Goal: Transaction & Acquisition: Purchase product/service

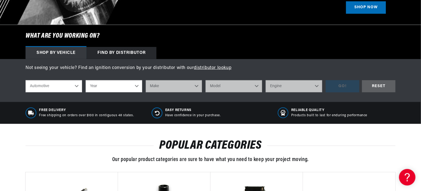
scroll to position [0, 686]
select select "1972"
click at [86, 80] on select "Year 2022 2021 2020 2019 2018 2017 2016 2015 2014 2013 2012 2011 2010 2009 2008…" at bounding box center [114, 86] width 57 height 12
select select "1972"
click at [175, 87] on select "Make Alfa Romeo American Motors Aston Martin Audi Austin BMW Buick Cadillac Che…" at bounding box center [174, 86] width 57 height 12
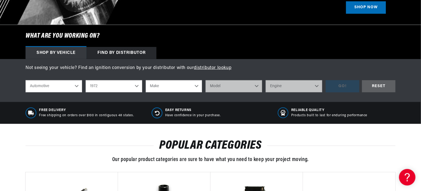
select select "Ford"
click at [146, 80] on select "Make Alfa Romeo American Motors Aston Martin Audi Austin BMW Buick Cadillac Che…" at bounding box center [174, 86] width 57 height 12
select select "Ford"
click at [220, 87] on select "Model Bronco Country Sedan Country Squire Courier Custom Custom 500 E-100 Econo…" at bounding box center [234, 86] width 57 height 12
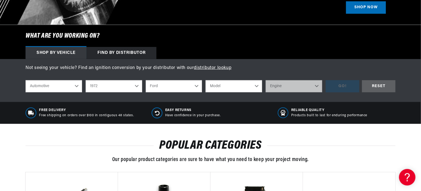
select select "F-250"
click at [206, 80] on select "Model Bronco Country Sedan Country Squire Courier Custom Custom 500 E-100 Econo…" at bounding box center [234, 86] width 57 height 12
select select "F-250"
click at [281, 90] on select "Engine 302cid / 5.0L 360cid / 5.9L 390cid / 6.4L" at bounding box center [294, 86] width 57 height 12
select select "360cid-5.9L"
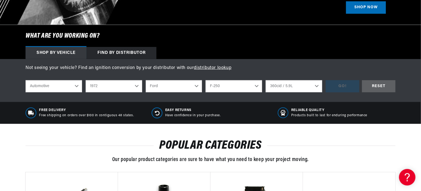
click at [266, 80] on select "Engine 302cid / 5.0L 360cid / 5.9L 390cid / 6.4L" at bounding box center [294, 86] width 57 height 12
select select "360cid-5.9L"
click at [331, 87] on div "GO!" at bounding box center [343, 86] width 34 height 12
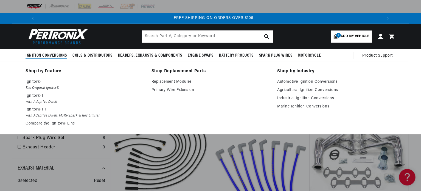
click at [41, 54] on span "Ignition Conversions" at bounding box center [46, 56] width 41 height 6
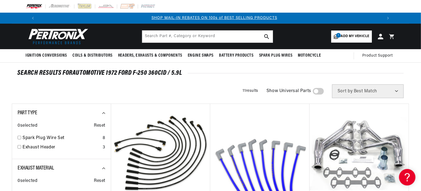
scroll to position [0, 343]
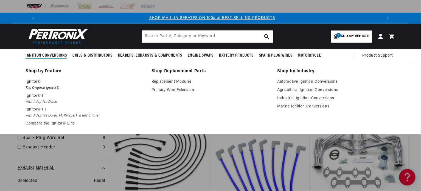
click at [38, 81] on p "Ignitor©" at bounding box center [85, 82] width 118 height 7
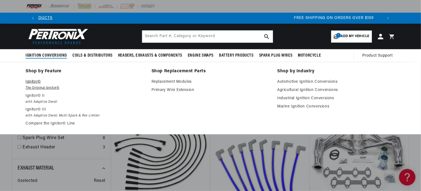
scroll to position [0, 665]
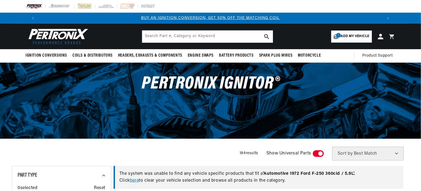
scroll to position [48, 0]
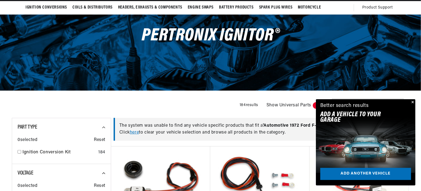
click at [413, 103] on button "Close" at bounding box center [412, 102] width 7 height 7
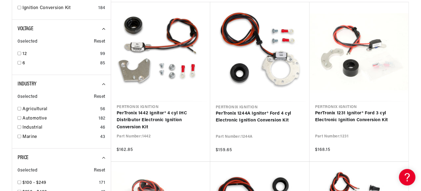
scroll to position [0, 0]
click at [28, 117] on link "Automotive" at bounding box center [60, 118] width 74 height 7
checkbox input "true"
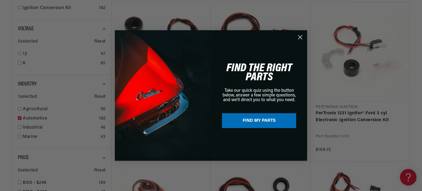
click at [300, 36] on icon "Close dialog" at bounding box center [300, 37] width 4 height 4
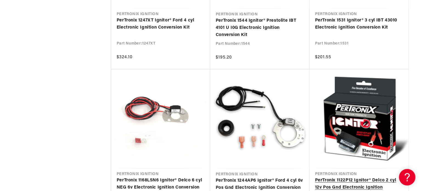
scroll to position [0, 0]
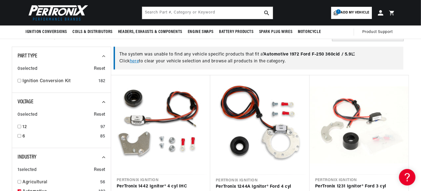
scroll to position [110, 0]
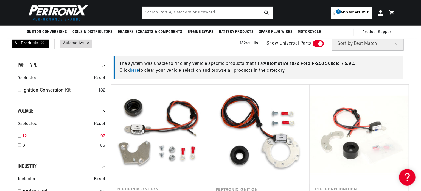
click at [24, 135] on link "12" at bounding box center [61, 136] width 76 height 7
checkbox input "true"
click at [137, 71] on link "here" at bounding box center [134, 70] width 9 height 4
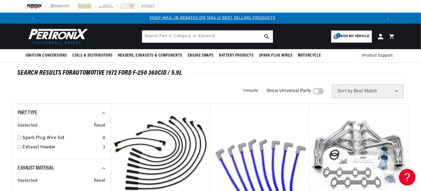
scroll to position [0, 343]
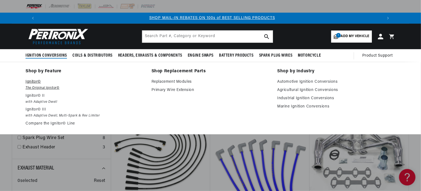
click at [32, 80] on p "Ignitor©" at bounding box center [85, 82] width 118 height 7
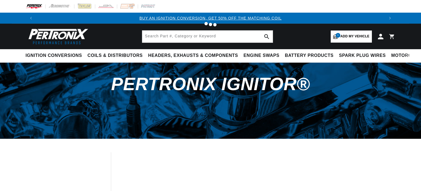
scroll to position [82, 0]
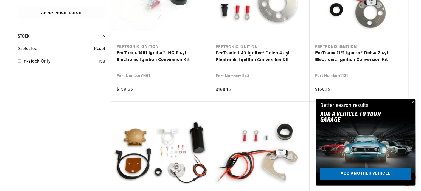
scroll to position [0, 343]
click at [414, 101] on button "Close" at bounding box center [412, 102] width 7 height 7
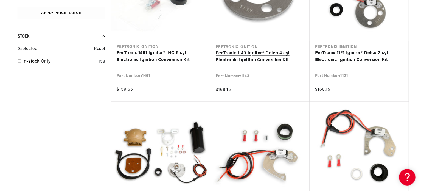
scroll to position [0, 686]
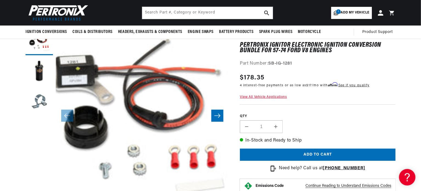
scroll to position [0, 343]
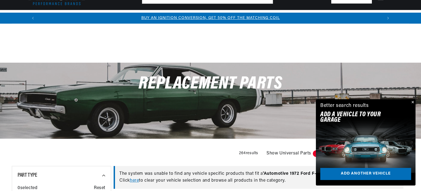
scroll to position [110, 0]
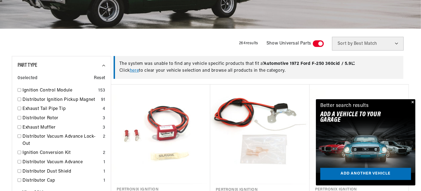
click at [413, 101] on button "Close" at bounding box center [412, 102] width 7 height 7
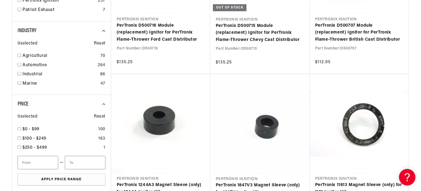
scroll to position [577, 0]
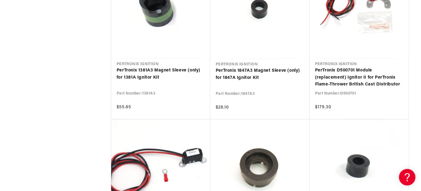
scroll to position [0, 50]
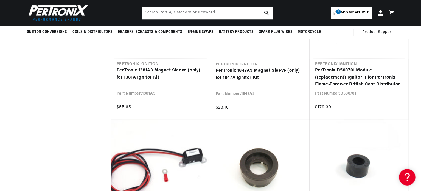
scroll to position [661, 0]
